Goal: Information Seeking & Learning: Learn about a topic

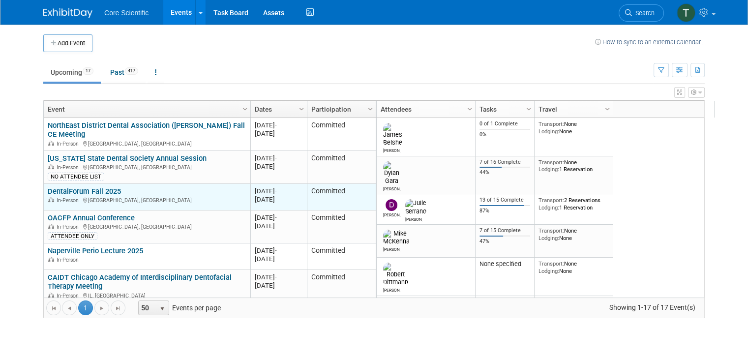
click at [78, 188] on link "DentalForum Fall 2025" at bounding box center [84, 191] width 73 height 9
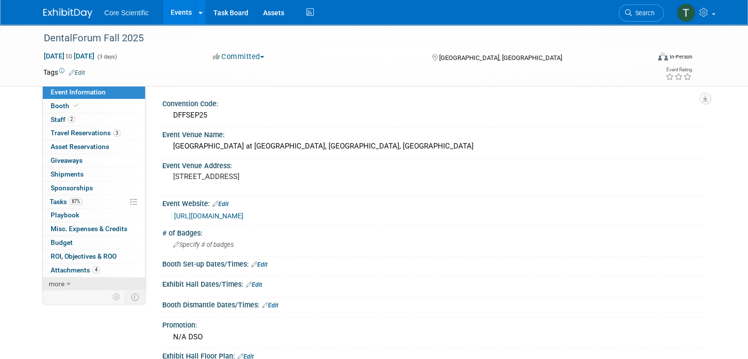
click at [57, 284] on link "more" at bounding box center [94, 283] width 102 height 13
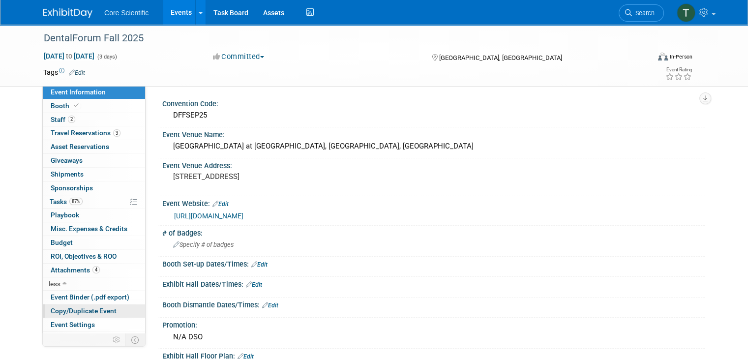
scroll to position [24, 0]
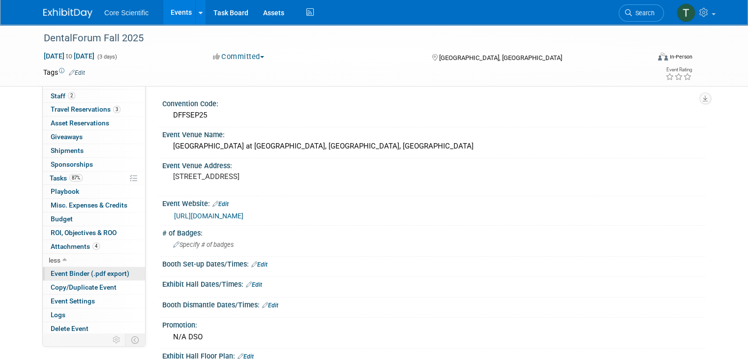
click at [64, 274] on span "Event Binder (.pdf export)" at bounding box center [90, 273] width 79 height 8
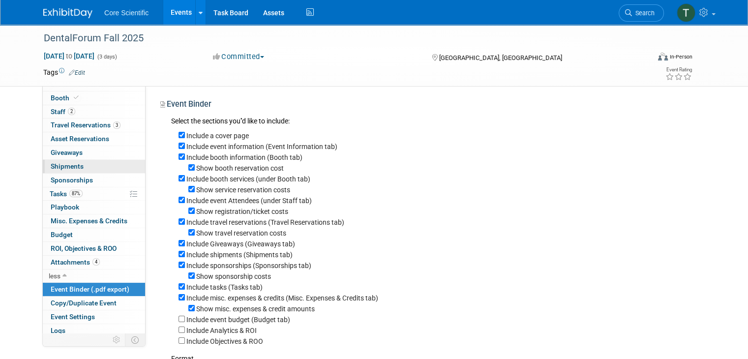
scroll to position [0, 0]
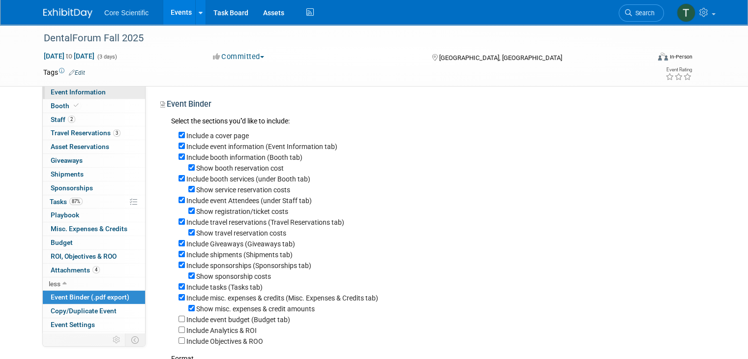
click at [61, 94] on span "Event Information" at bounding box center [78, 92] width 55 height 8
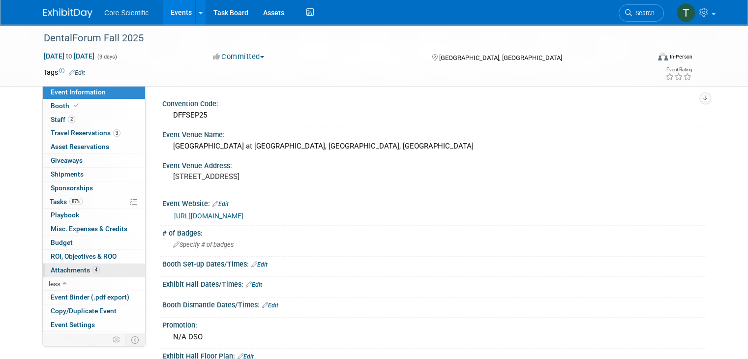
click at [65, 269] on span "Attachments 4" at bounding box center [75, 270] width 49 height 8
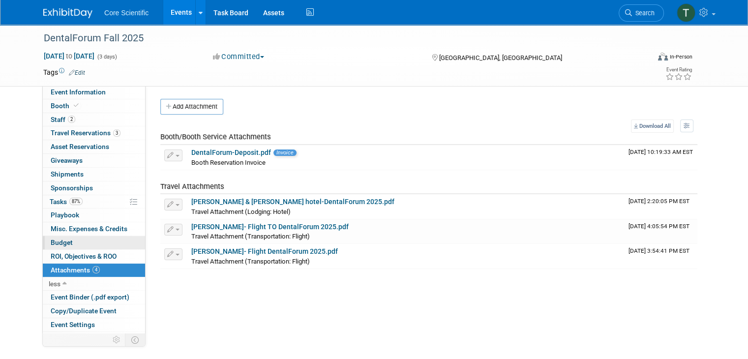
click at [60, 244] on span "Budget" at bounding box center [62, 243] width 22 height 8
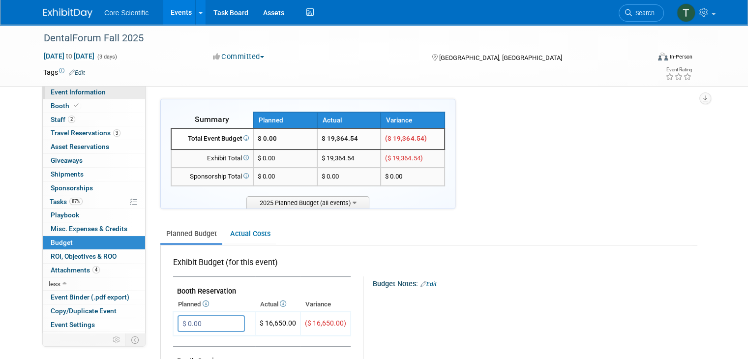
click at [58, 89] on span "Event Information" at bounding box center [78, 92] width 55 height 8
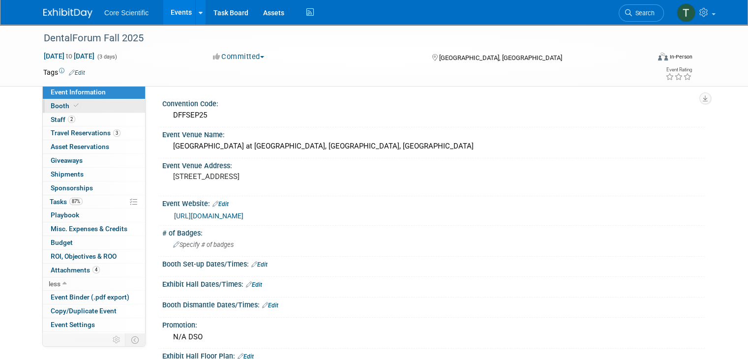
click at [51, 104] on span "Booth" at bounding box center [66, 106] width 30 height 8
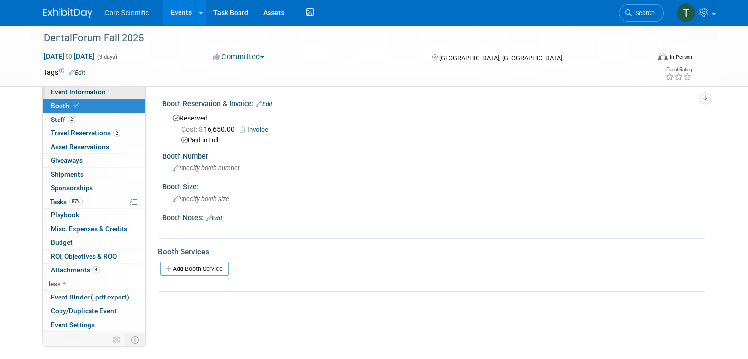
click at [68, 92] on span "Event Information" at bounding box center [78, 92] width 55 height 8
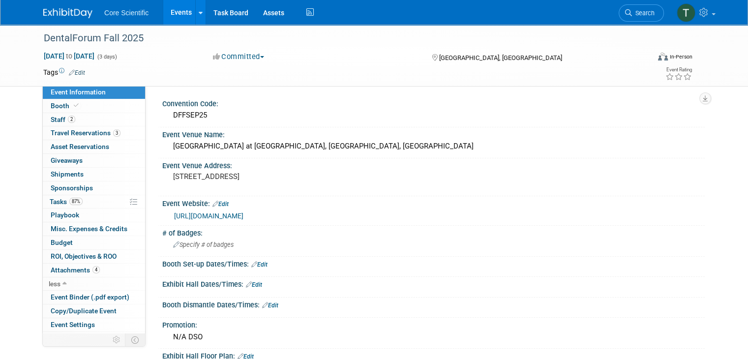
click at [243, 215] on link "[URL][DOMAIN_NAME]" at bounding box center [208, 216] width 69 height 8
